Goal: Find specific page/section: Find specific page/section

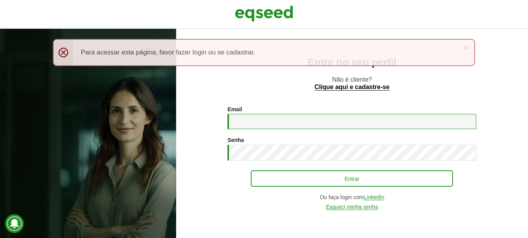
type input "**********"
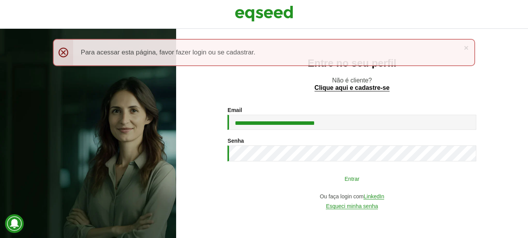
click at [338, 179] on button "Entrar" at bounding box center [352, 178] width 202 height 15
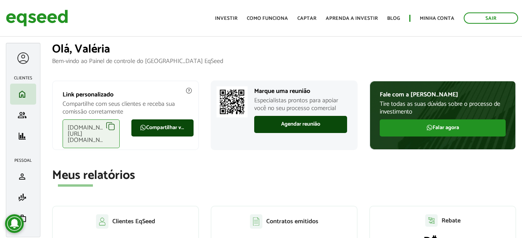
click at [25, 58] on div at bounding box center [23, 58] width 14 height 14
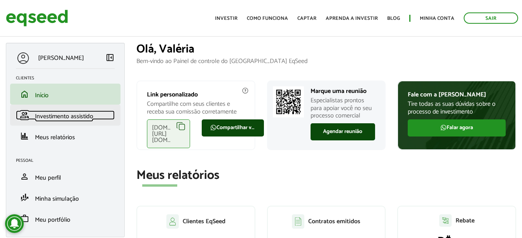
click at [53, 119] on span "Investimento assistido" at bounding box center [64, 116] width 58 height 10
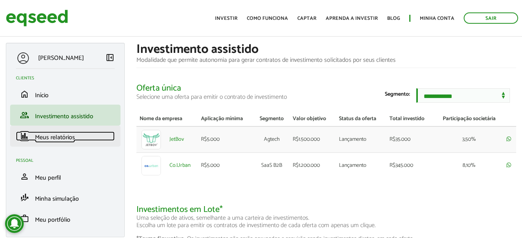
click at [39, 138] on span "Meus relatórios" at bounding box center [55, 137] width 40 height 10
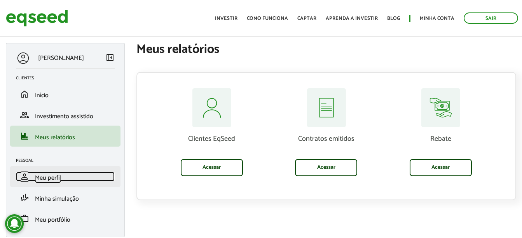
click at [45, 181] on span "Meu perfil" at bounding box center [48, 178] width 26 height 10
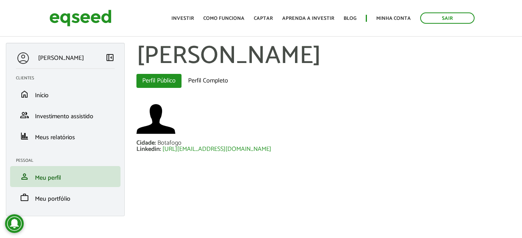
scroll to position [3, 0]
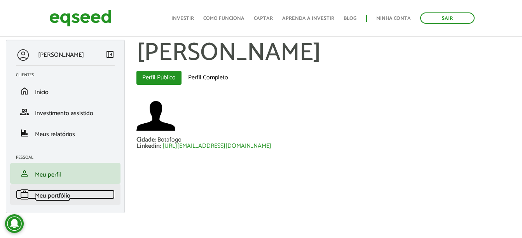
click at [67, 194] on span "Meu portfólio" at bounding box center [52, 196] width 35 height 10
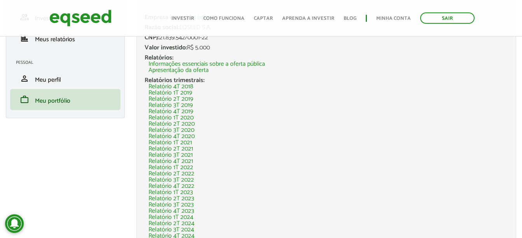
scroll to position [151, 0]
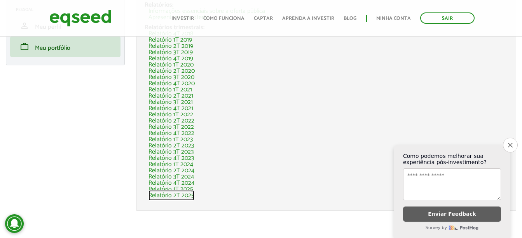
click at [186, 196] on link "Relatório 2T 2025" at bounding box center [172, 195] width 46 height 6
